Goal: Check status: Check status

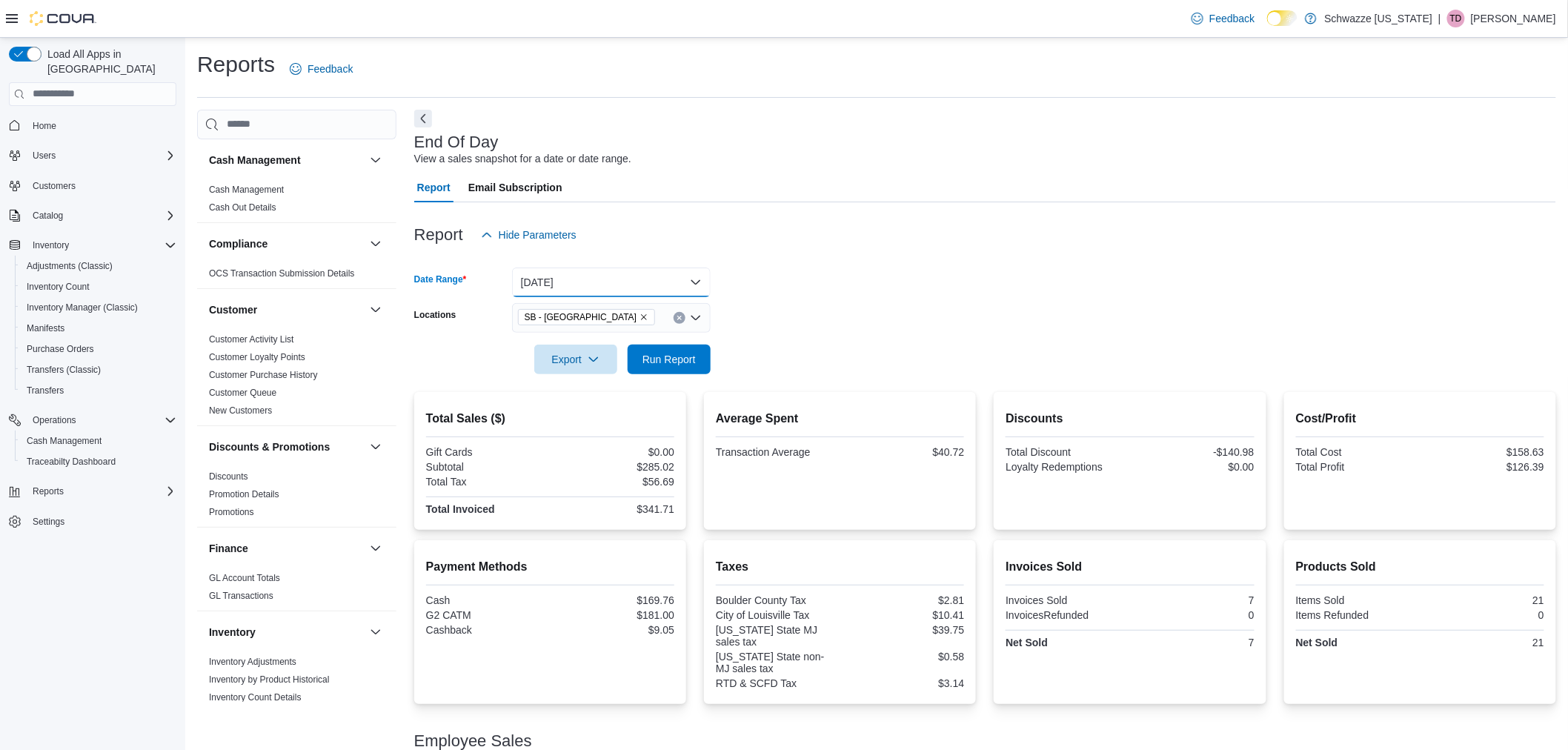
click at [604, 285] on button "[DATE]" at bounding box center [612, 282] width 199 height 29
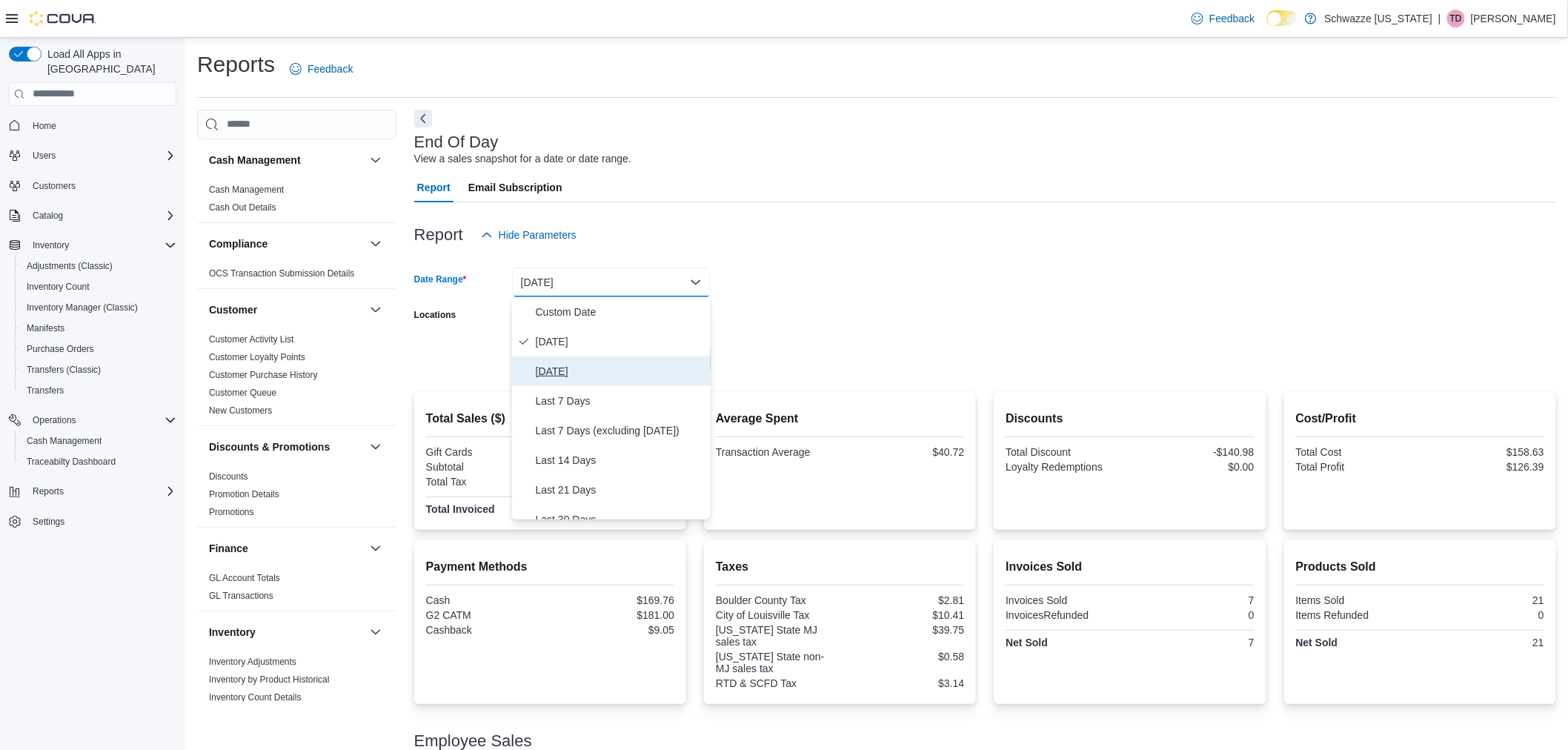
click at [620, 363] on span "[DATE]" at bounding box center [620, 371] width 169 height 18
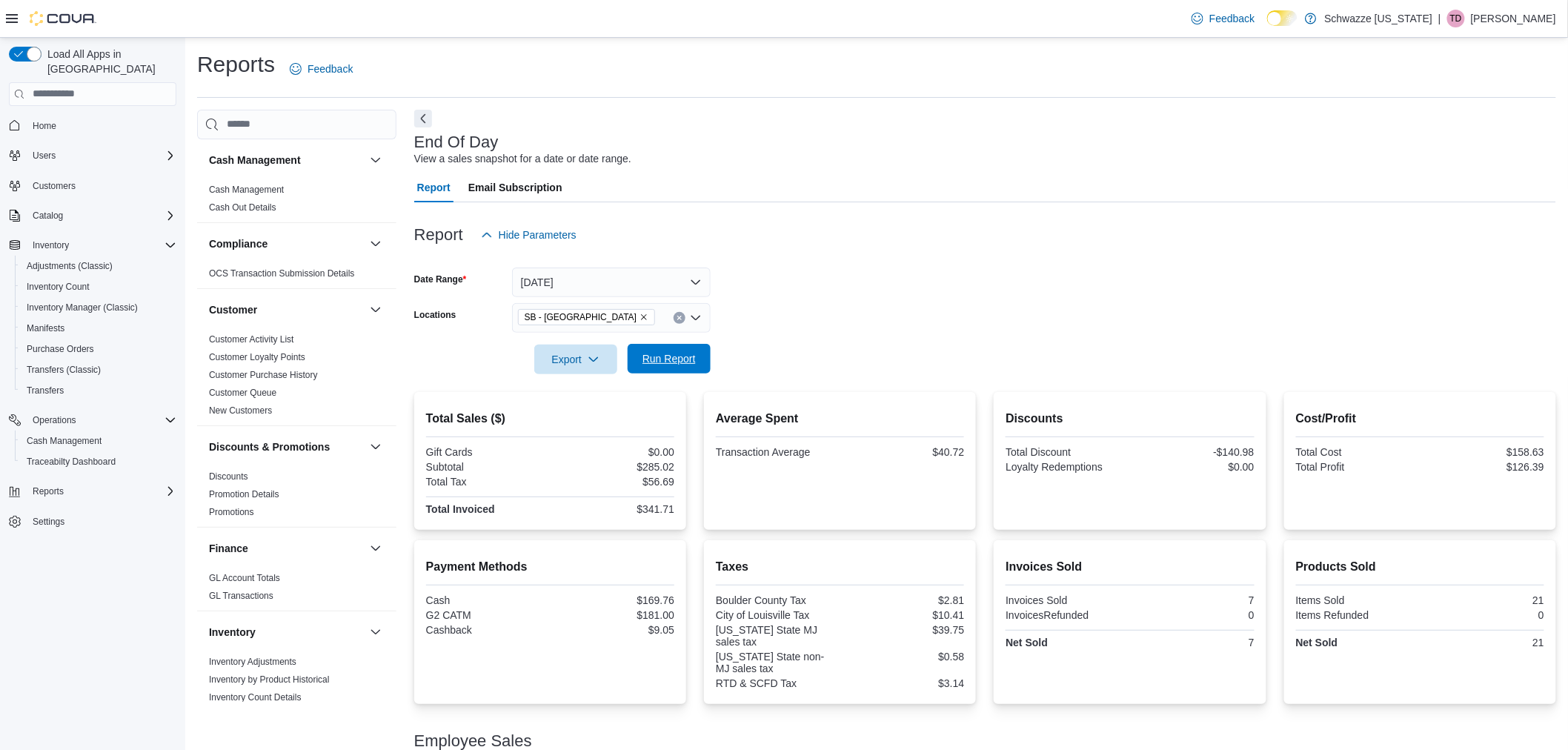
click at [655, 360] on span "Run Report" at bounding box center [669, 358] width 53 height 15
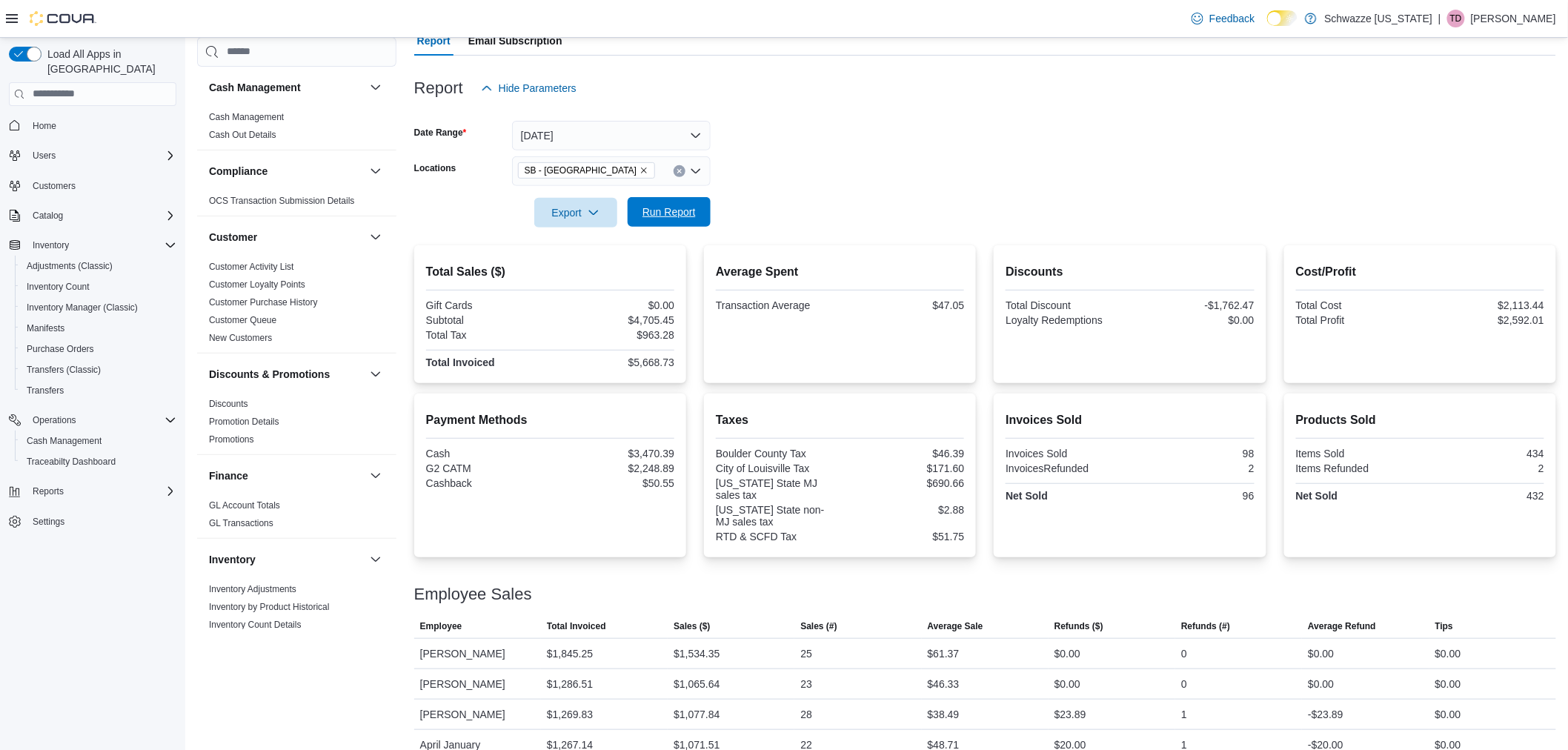
scroll to position [168, 0]
